Goal: Task Accomplishment & Management: Use online tool/utility

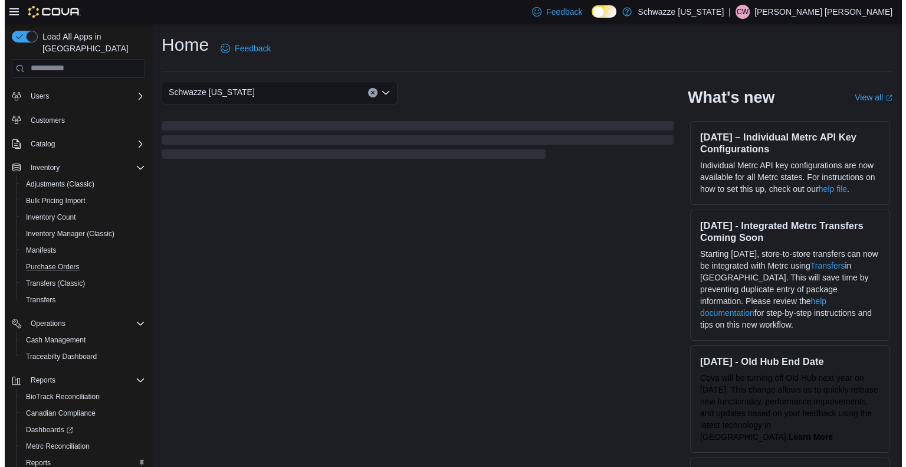
scroll to position [101, 0]
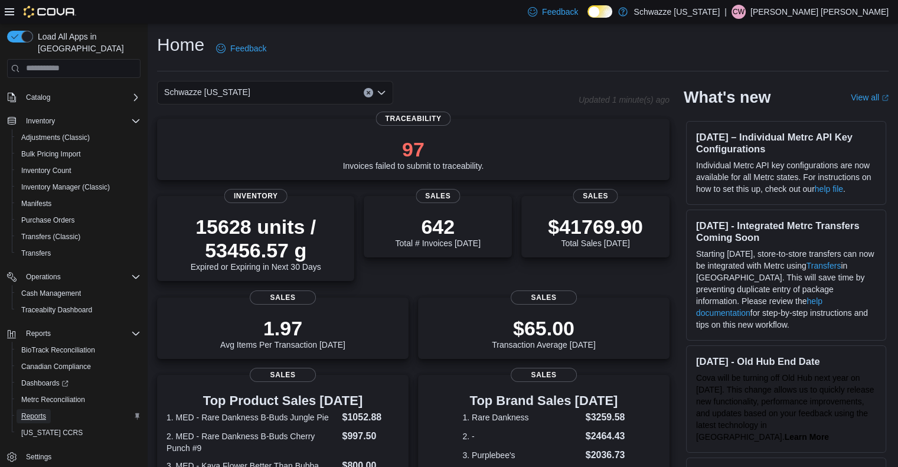
click at [39, 411] on span "Reports" at bounding box center [33, 415] width 25 height 9
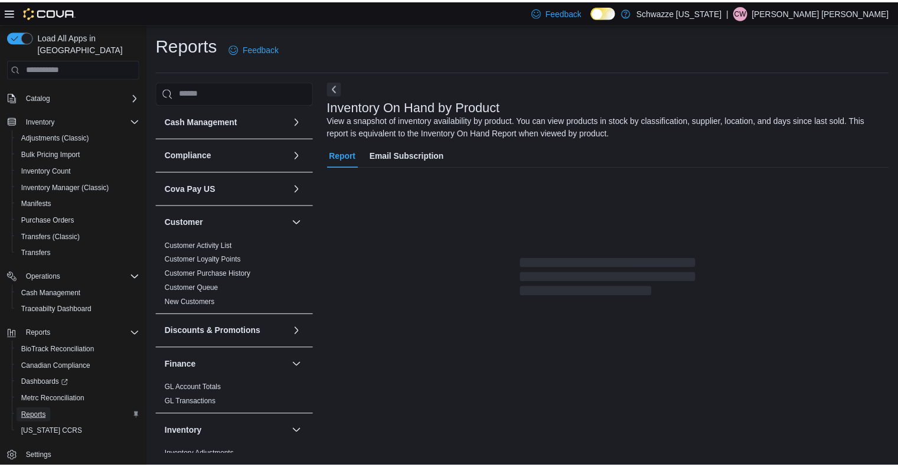
scroll to position [9, 0]
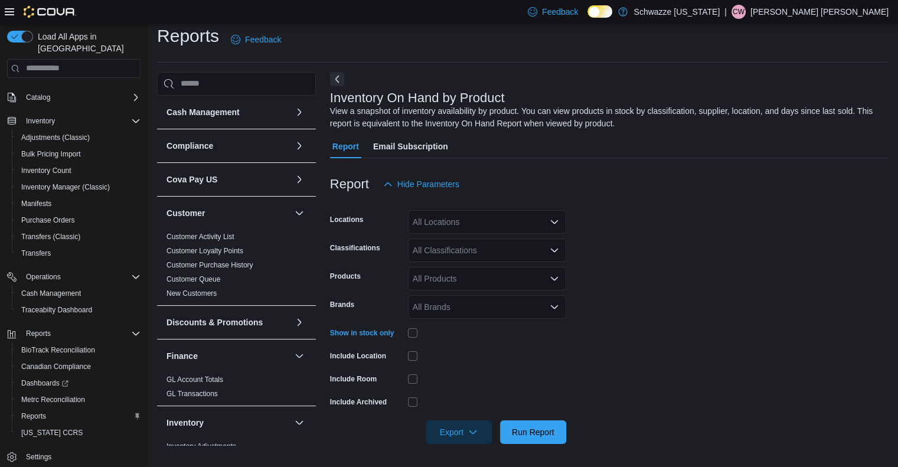
click at [447, 247] on div "All Classifications" at bounding box center [487, 250] width 158 height 24
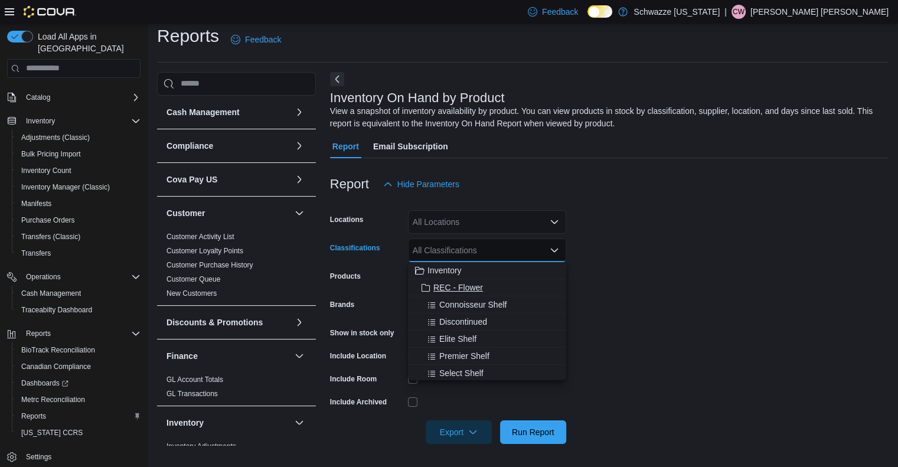
click at [458, 287] on span "REC - Flower" at bounding box center [458, 288] width 50 height 12
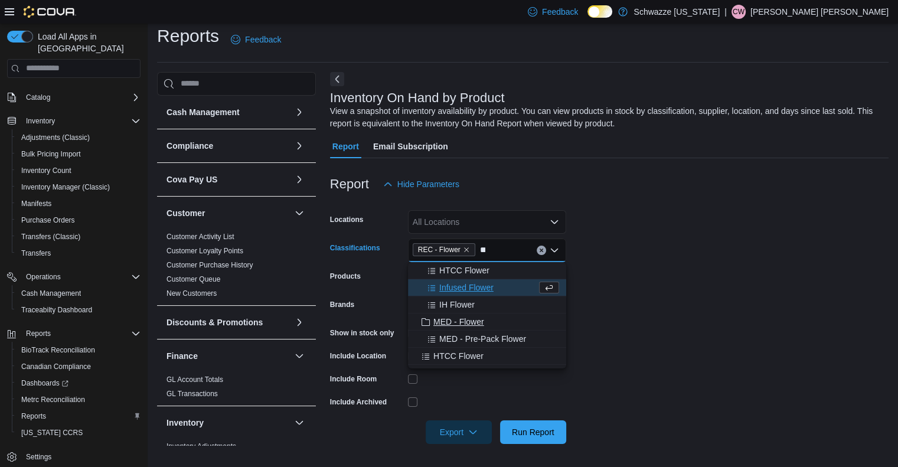
type input "**"
click at [459, 320] on span "MED - Flower" at bounding box center [458, 322] width 51 height 12
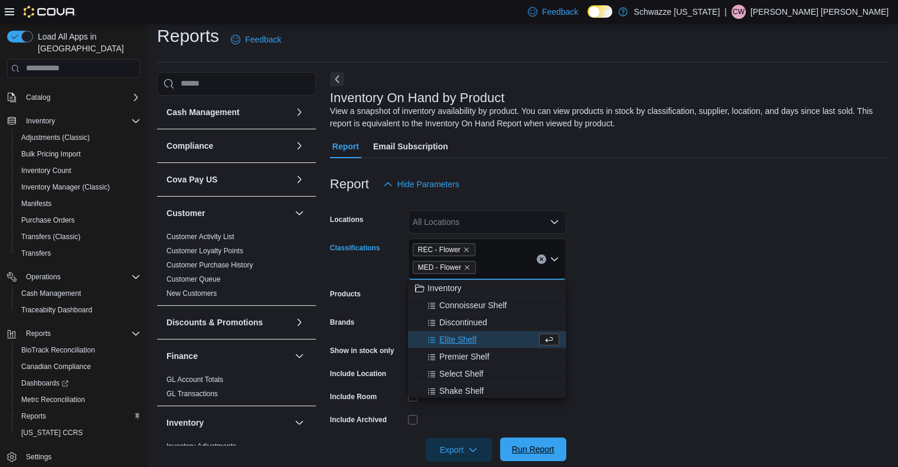
click at [531, 441] on span "Run Report" at bounding box center [533, 449] width 52 height 24
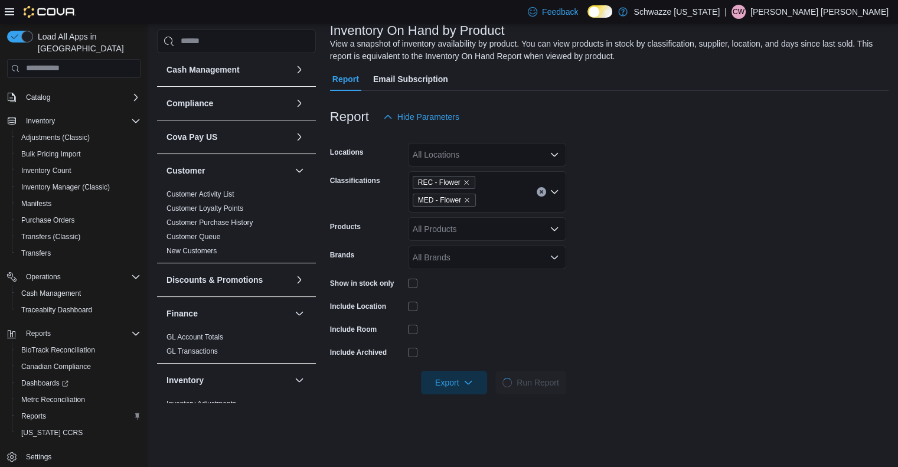
scroll to position [127, 0]
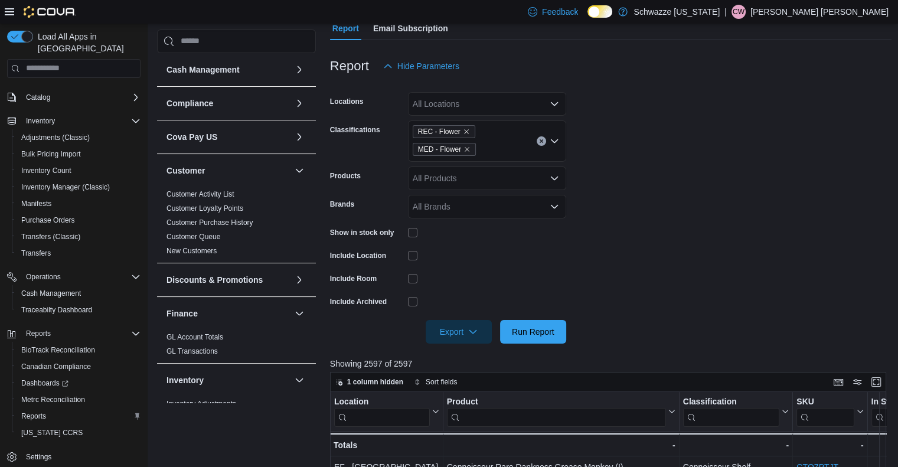
drag, startPoint x: 672, startPoint y: 283, endPoint x: 663, endPoint y: 286, distance: 9.3
click at [672, 283] on form "Locations All Locations Classifications REC - Flower MED - Flower Products All …" at bounding box center [611, 211] width 562 height 266
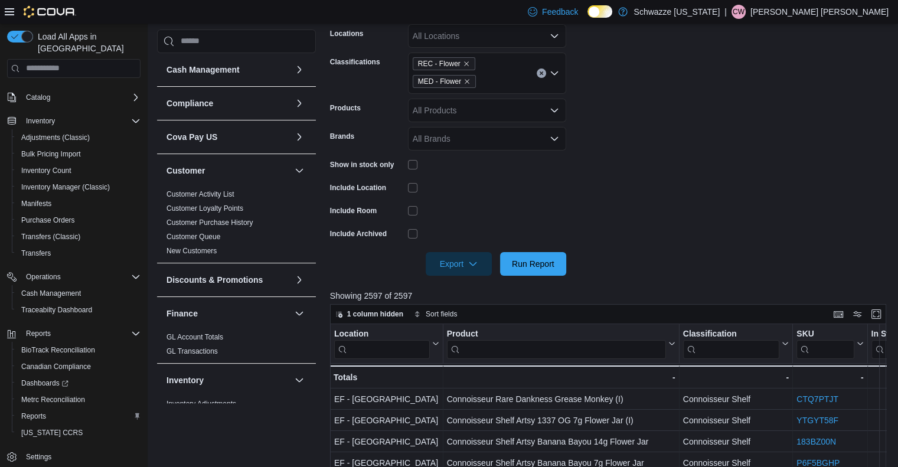
scroll to position [245, 0]
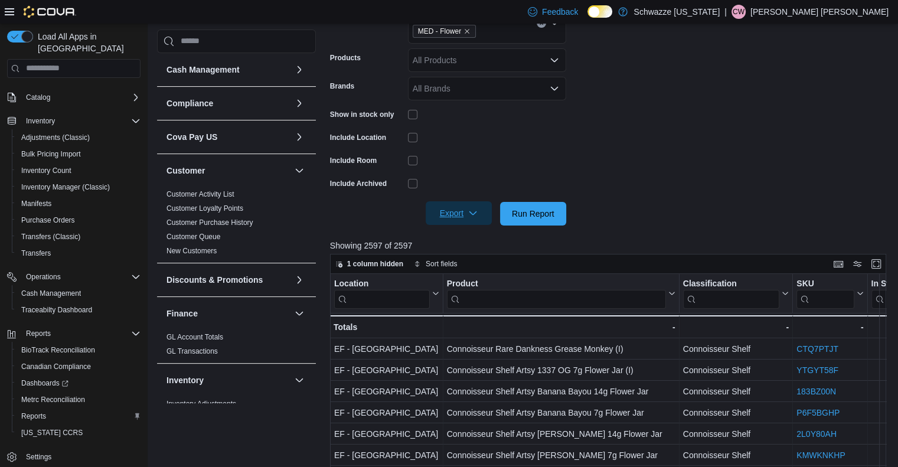
click at [456, 210] on span "Export" at bounding box center [459, 213] width 52 height 24
click at [460, 238] on span "Export to Excel" at bounding box center [460, 237] width 53 height 9
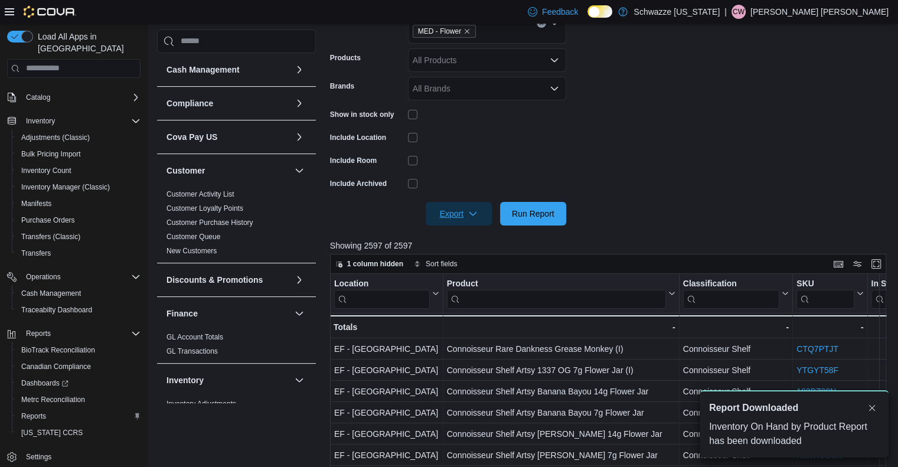
scroll to position [0, 0]
